Goal: Contribute content

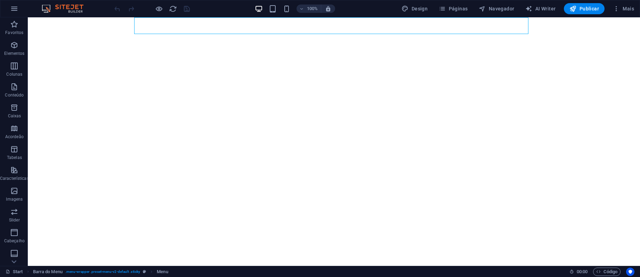
select select "3"
select select
select select "5"
select select
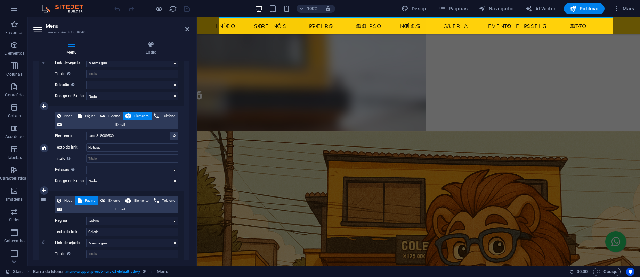
scroll to position [556, 0]
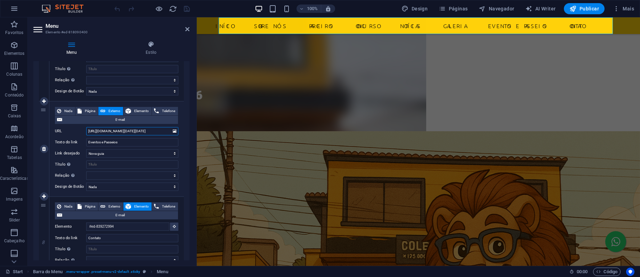
click at [133, 130] on input "[URL][DOMAIN_NAME][DATE][DATE]" at bounding box center [132, 131] width 92 height 8
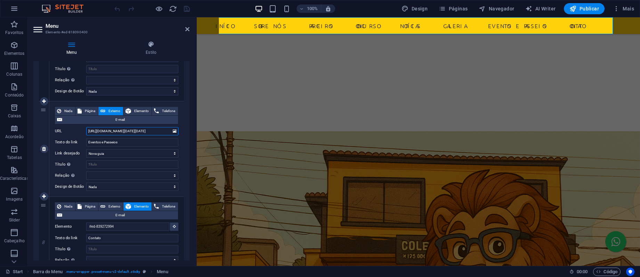
paste input "7-02-0"
type input "[URL][DOMAIN_NAME][DATE][DATE]"
select select
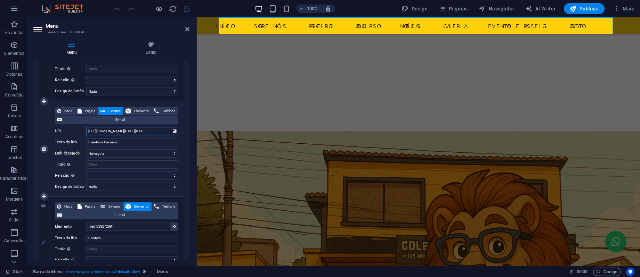
select select
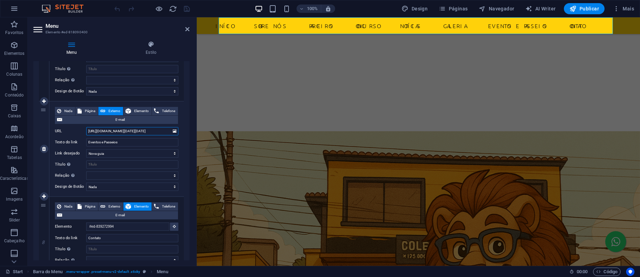
select select
type input "[URL][DOMAIN_NAME][DATE][DATE]"
click at [185, 10] on icon "save" at bounding box center [187, 9] width 8 height 8
checkbox input "false"
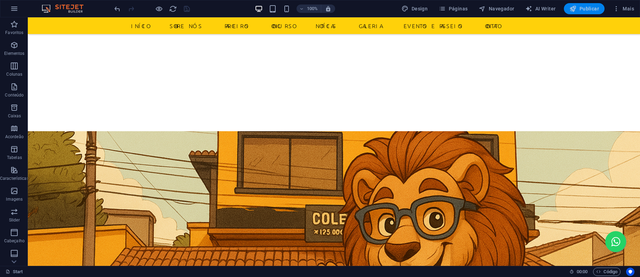
click at [592, 9] on span "Publicar" at bounding box center [584, 8] width 30 height 7
